Goal: Go to known website: Access a specific website the user already knows

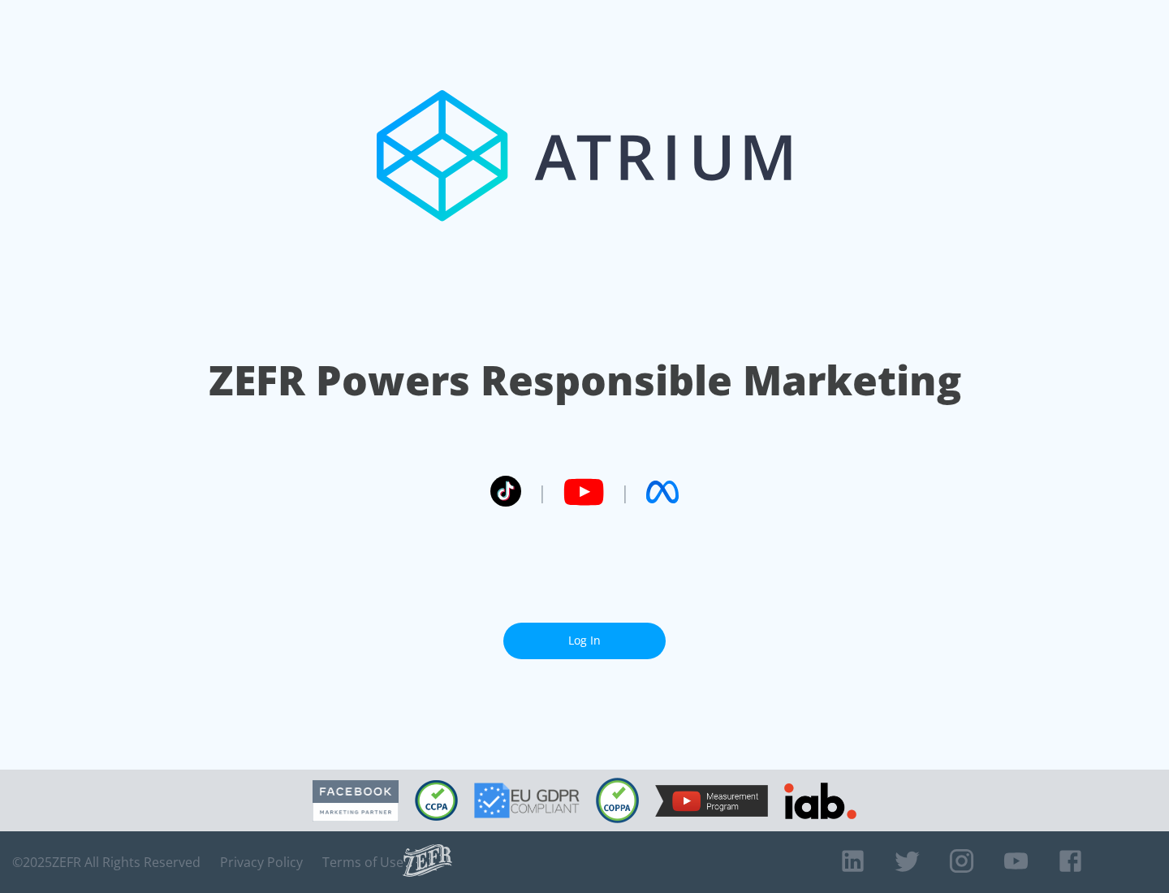
click at [585, 641] on link "Log In" at bounding box center [584, 641] width 162 height 37
